Goal: Task Accomplishment & Management: Complete application form

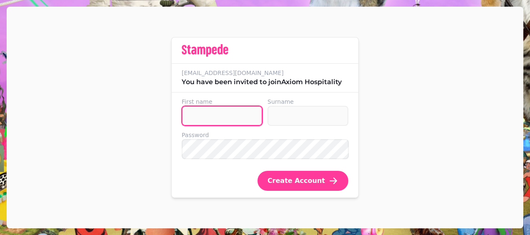
click at [220, 116] on input "First name" at bounding box center [222, 116] width 81 height 20
type input "*****"
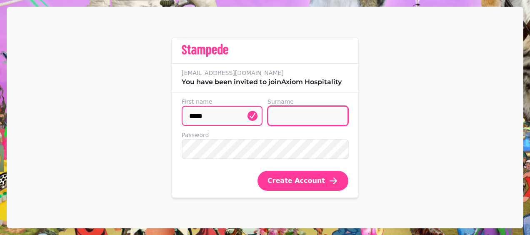
click at [278, 118] on input "Surname" at bounding box center [308, 116] width 81 height 20
type input "*******"
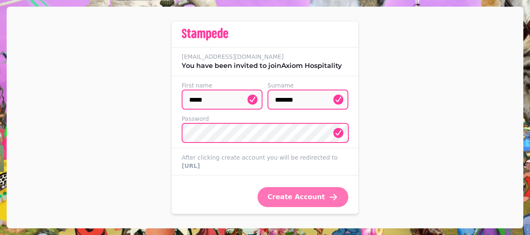
click at [310, 201] on span "Create Account" at bounding box center [297, 197] width 58 height 7
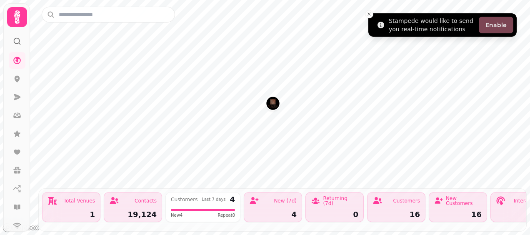
click at [499, 28] on button "Enable" at bounding box center [496, 25] width 35 height 17
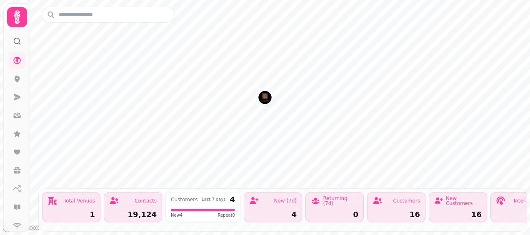
click at [263, 95] on img "The Guardsman Hotel" at bounding box center [265, 97] width 13 height 13
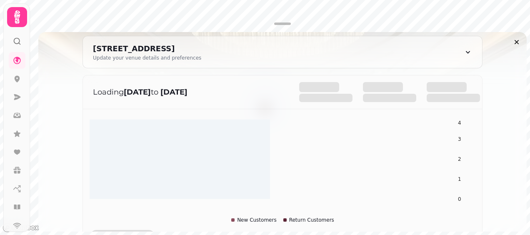
scroll to position [100, 0]
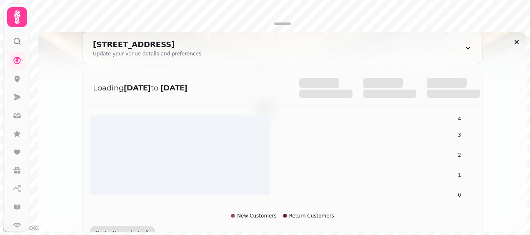
click at [136, 181] on icon "0 1 2 3 4" at bounding box center [283, 167] width 386 height 104
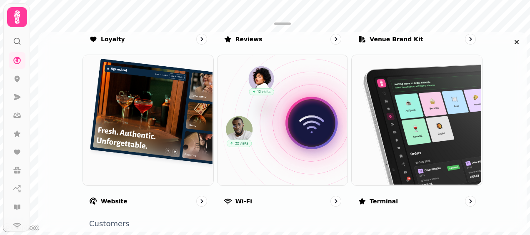
scroll to position [665, 0]
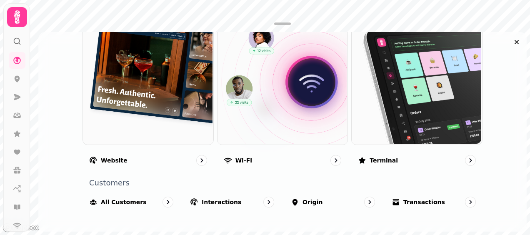
click at [13, 15] on icon at bounding box center [17, 17] width 17 height 17
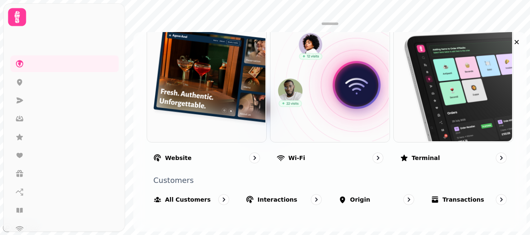
scroll to position [625, 0]
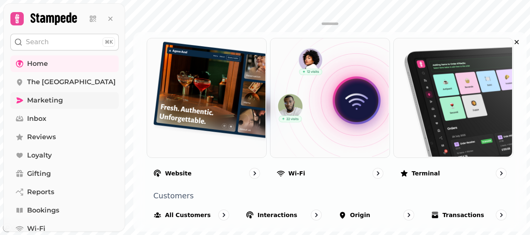
click at [50, 102] on span "Marketing" at bounding box center [45, 100] width 36 height 10
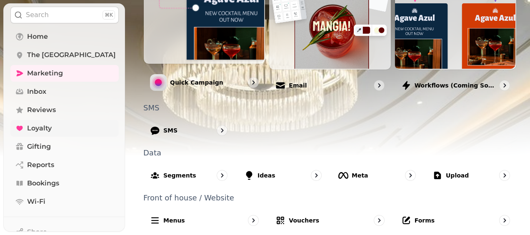
scroll to position [10, 0]
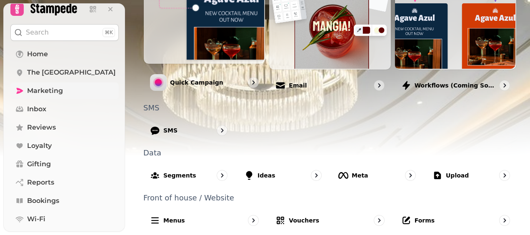
click at [51, 88] on span "Marketing" at bounding box center [45, 91] width 36 height 10
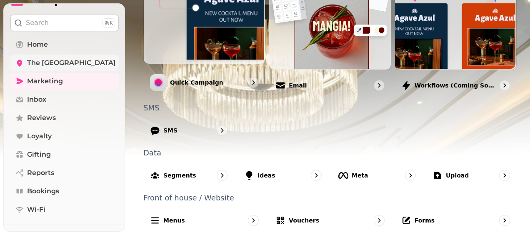
scroll to position [19, 0]
click at [43, 65] on span "The Guardsman Hotel" at bounding box center [71, 63] width 89 height 10
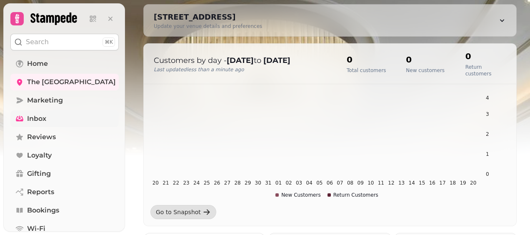
click at [42, 118] on span "Inbox" at bounding box center [36, 119] width 19 height 10
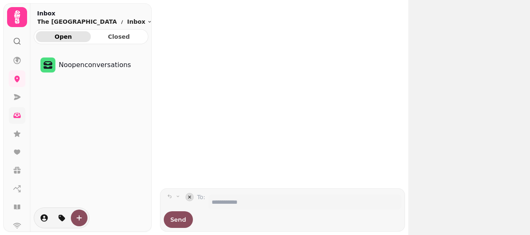
click at [16, 20] on icon at bounding box center [17, 17] width 17 height 17
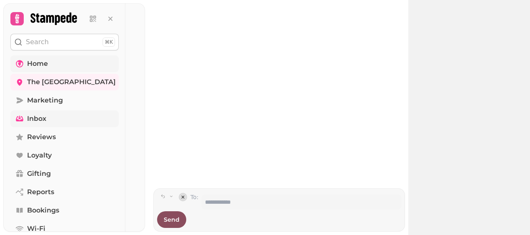
click at [40, 67] on span "Home" at bounding box center [37, 64] width 21 height 10
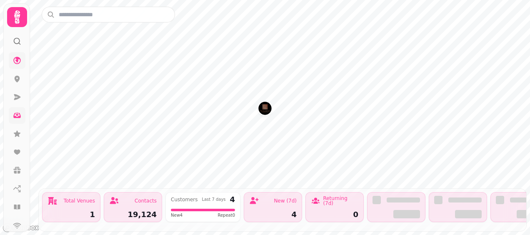
click at [267, 113] on img "The Guardsman Hotel" at bounding box center [265, 108] width 13 height 13
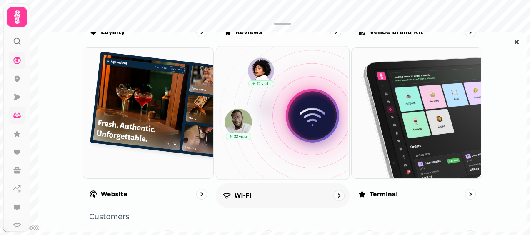
scroll to position [665, 0]
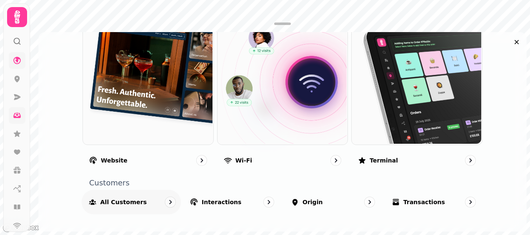
click at [166, 202] on icon "go to" at bounding box center [170, 202] width 8 height 8
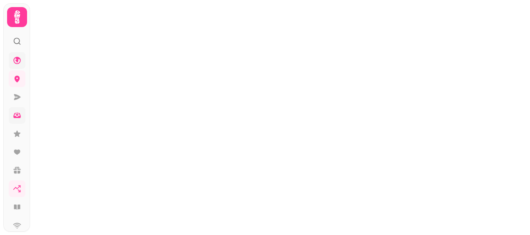
select select "**"
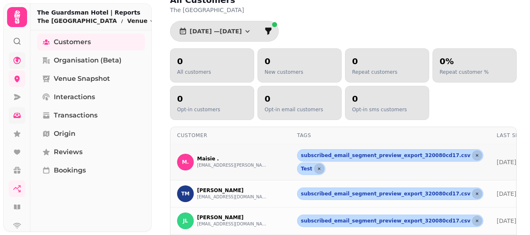
scroll to position [13, 0]
